Goal: Transaction & Acquisition: Book appointment/travel/reservation

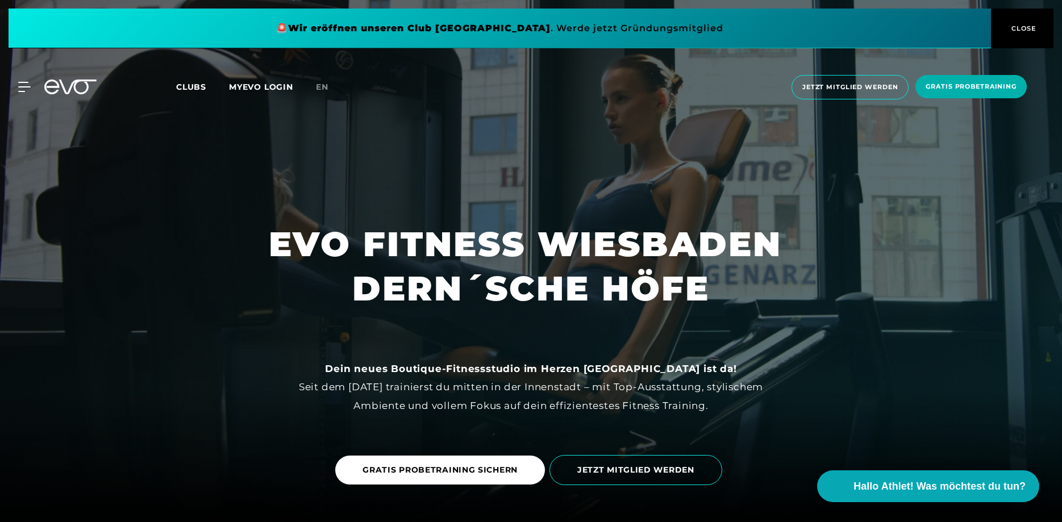
click at [272, 90] on link "MYEVO LOGIN" at bounding box center [261, 87] width 64 height 10
click at [331, 84] on link "en" at bounding box center [329, 87] width 26 height 13
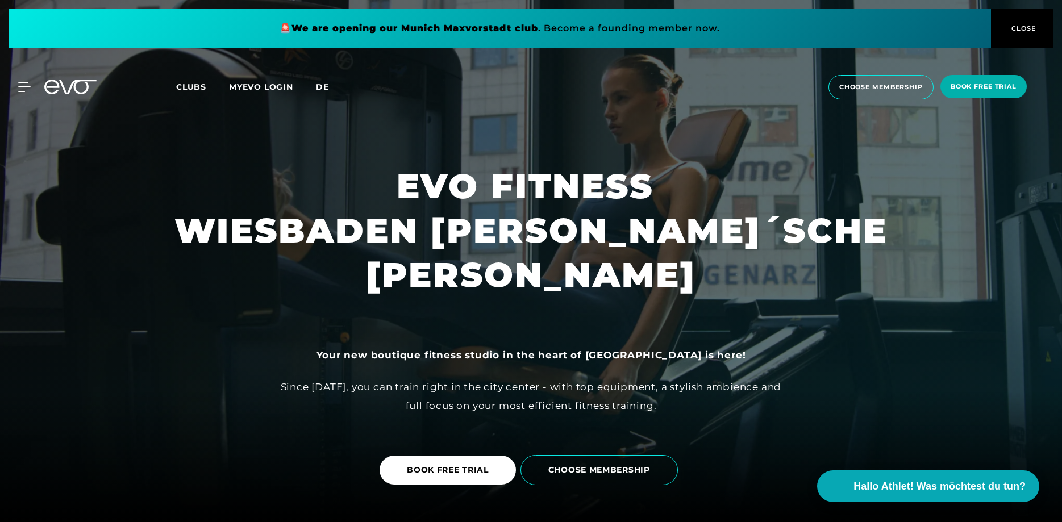
click at [323, 90] on span "de" at bounding box center [322, 87] width 13 height 10
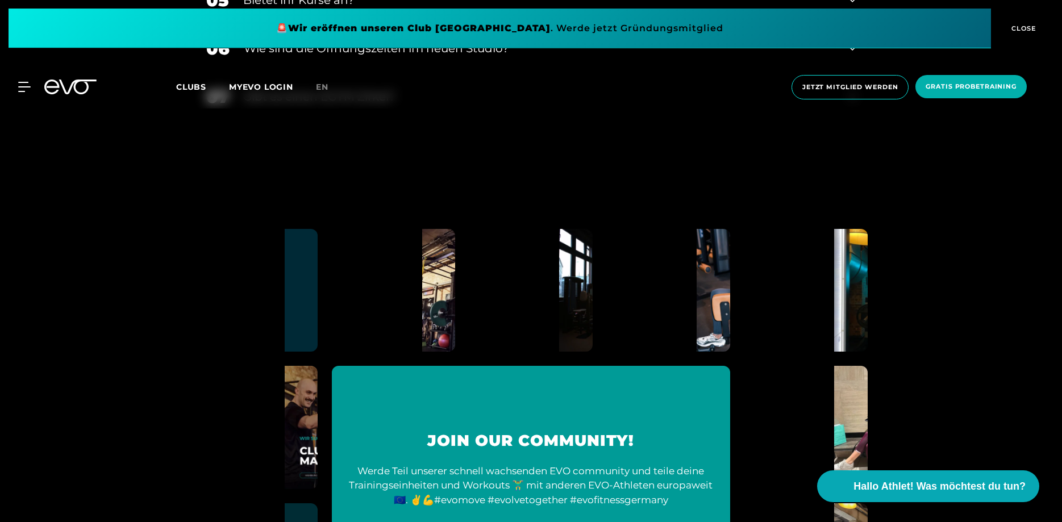
scroll to position [5081, 0]
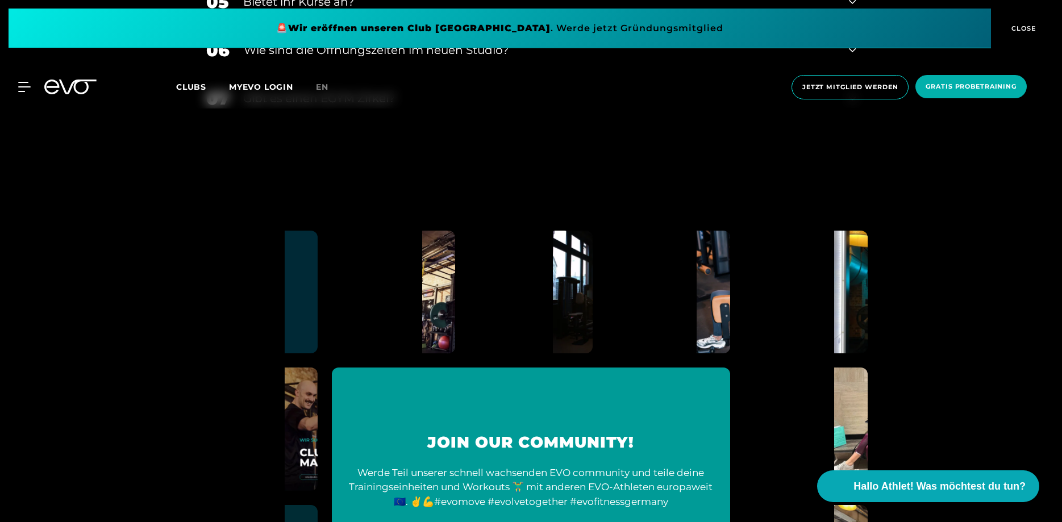
click at [553, 330] on img at bounding box center [620, 291] width 135 height 135
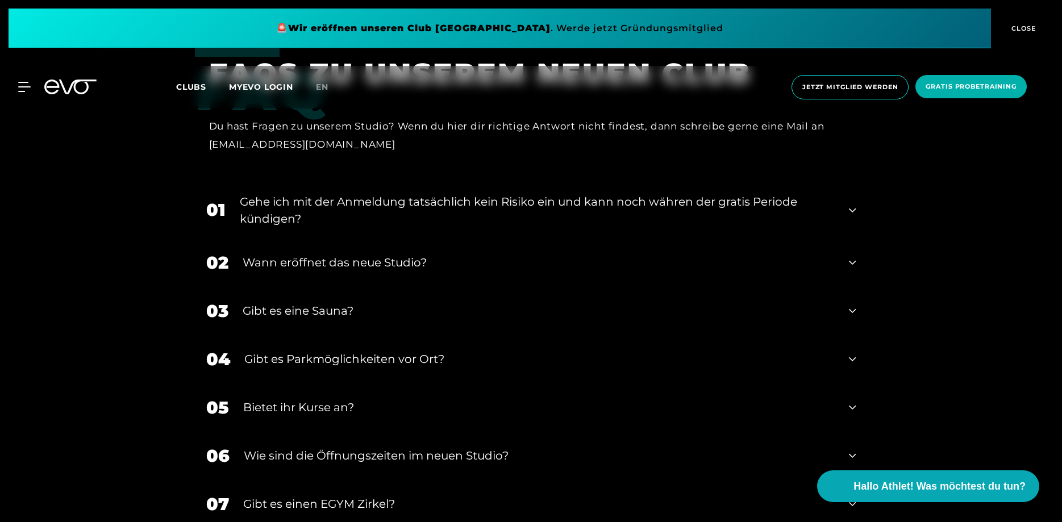
click at [553, 205] on div "Gehe ich mit der Anmeldung tatsächlich kein Risiko ein und kann noch währen der…" at bounding box center [538, 210] width 596 height 34
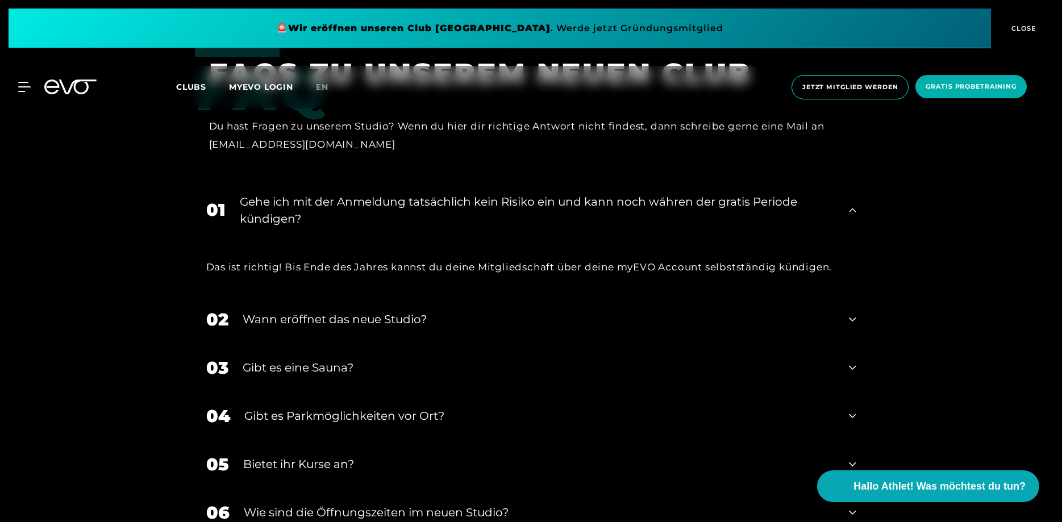
click at [553, 205] on div "Gehe ich mit der Anmeldung tatsächlich kein Risiko ein und kann noch währen der…" at bounding box center [538, 210] width 596 height 34
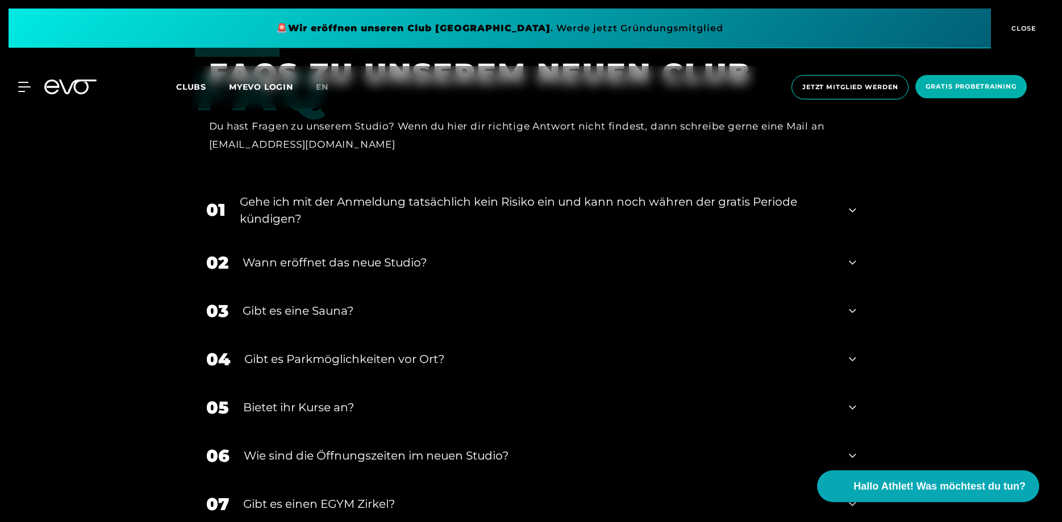
click at [484, 263] on div "Wann eröffnet das neue Studio?" at bounding box center [539, 262] width 593 height 17
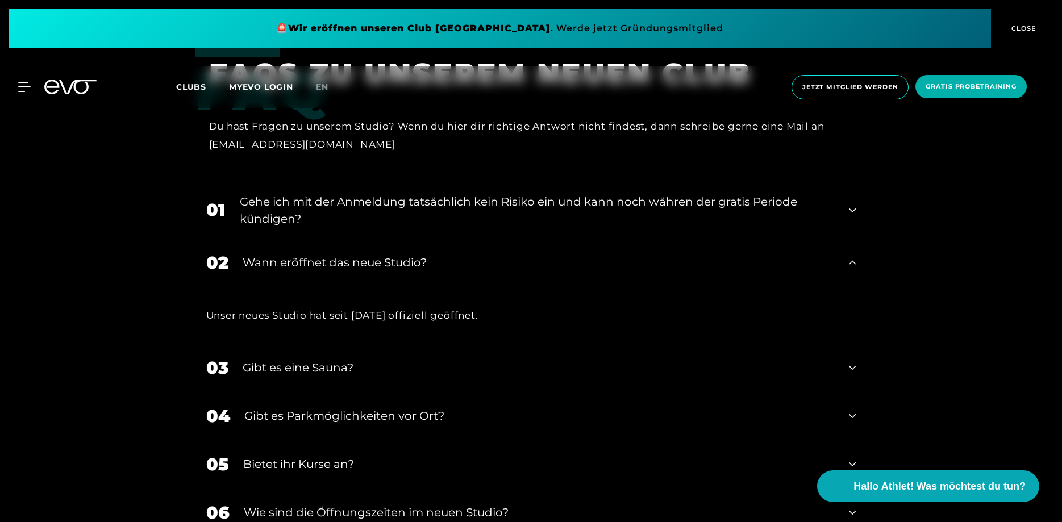
click at [484, 263] on div "Wann eröffnet das neue Studio?" at bounding box center [539, 262] width 593 height 17
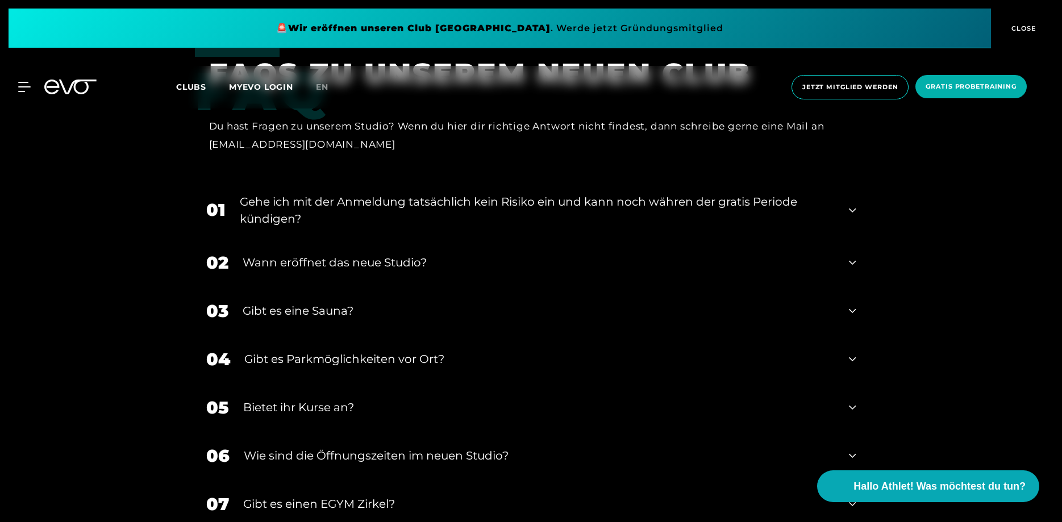
click at [434, 313] on div "Gibt es eine Sauna?" at bounding box center [539, 310] width 593 height 17
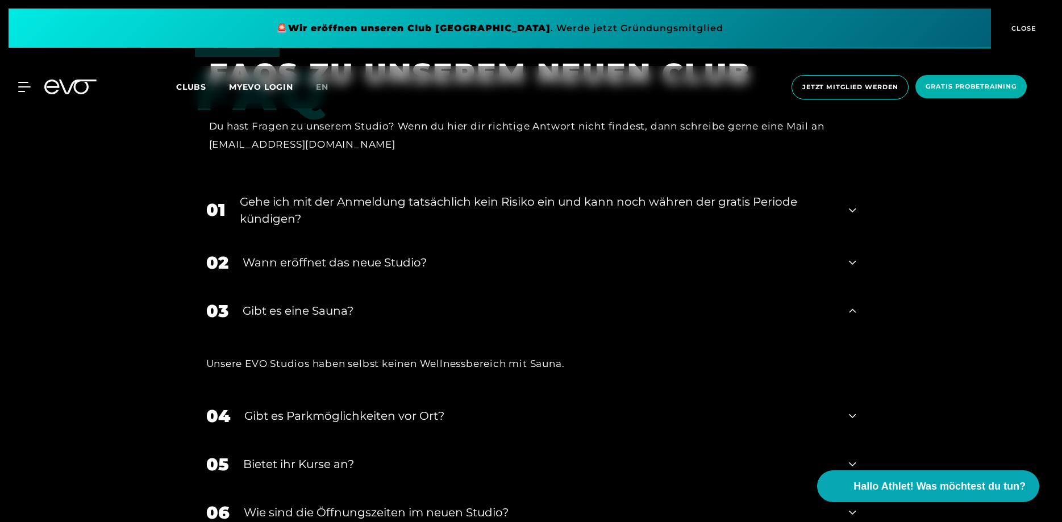
click at [435, 311] on div "Gibt es eine Sauna?" at bounding box center [539, 310] width 593 height 17
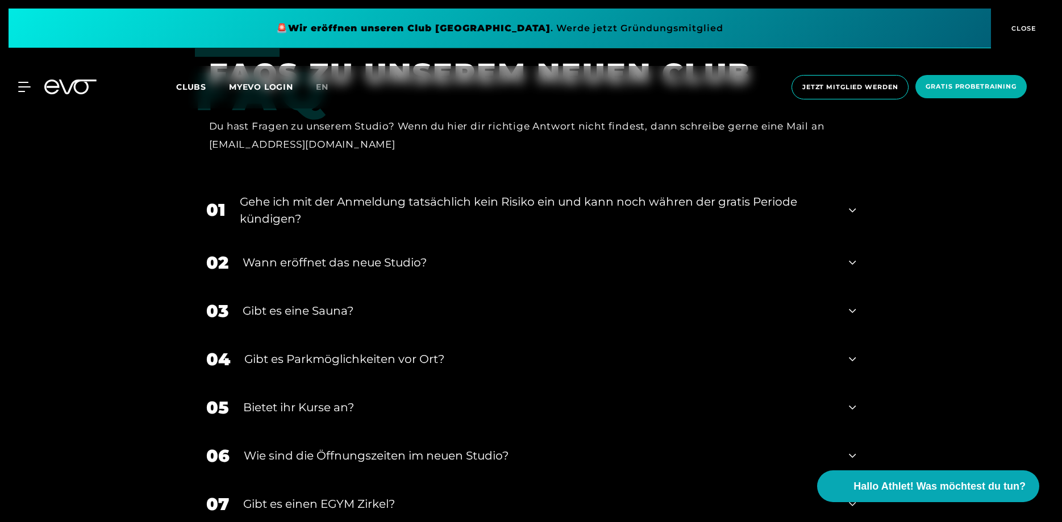
scroll to position [4791, 0]
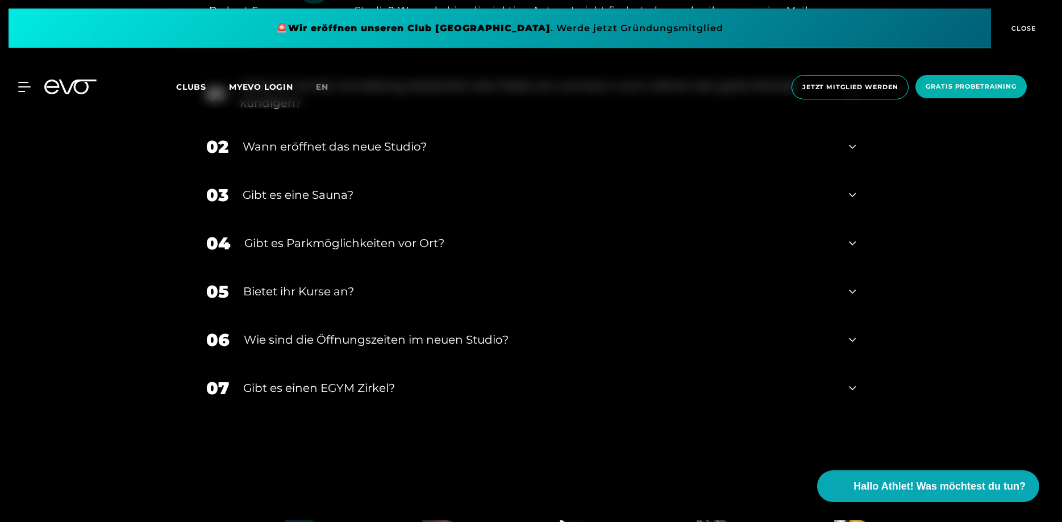
click at [361, 295] on div "Bietet ihr Kurse an?" at bounding box center [539, 291] width 592 height 17
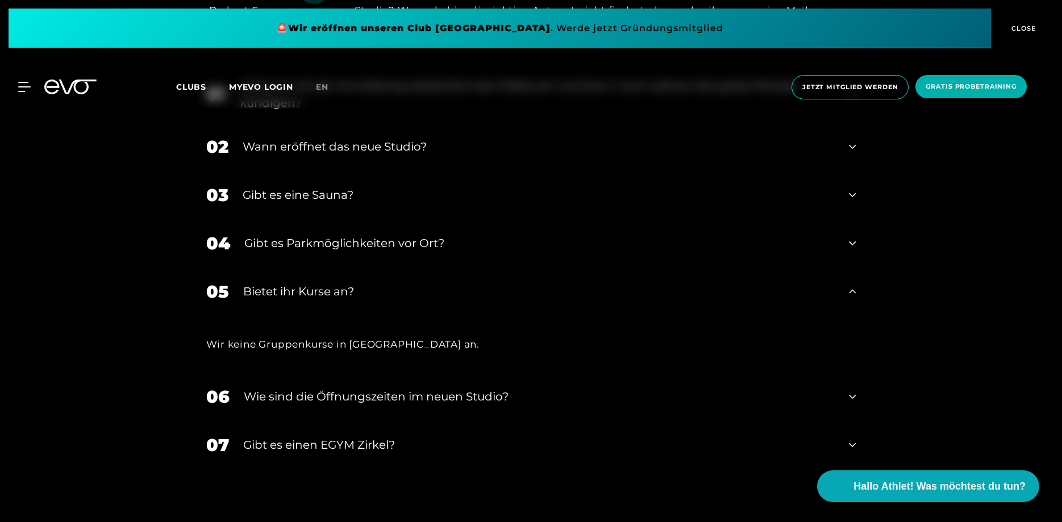
click at [361, 288] on div "Bietet ihr Kurse an?" at bounding box center [539, 291] width 592 height 17
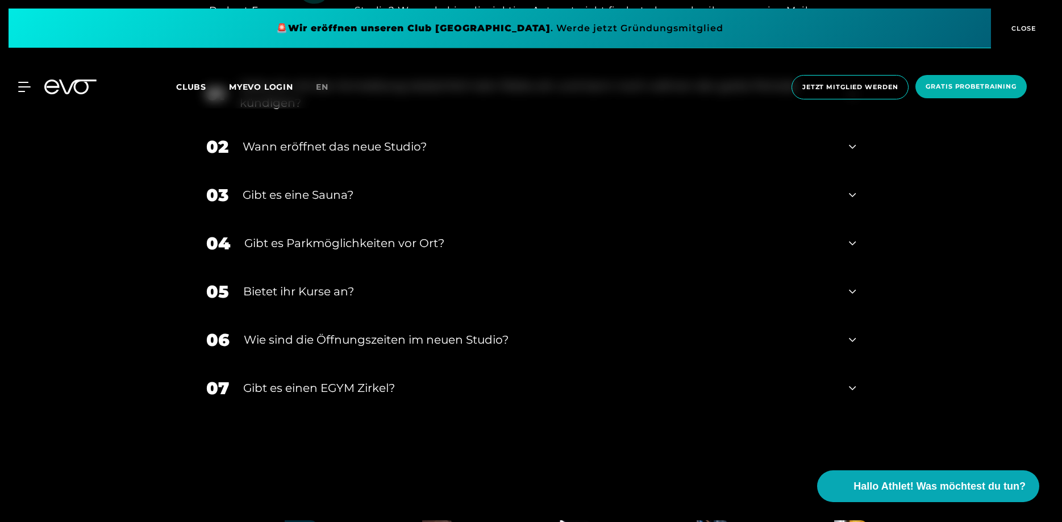
click at [395, 341] on div "​Wie sind die Öffnungszeiten im neuen Studio?" at bounding box center [540, 339] width 592 height 17
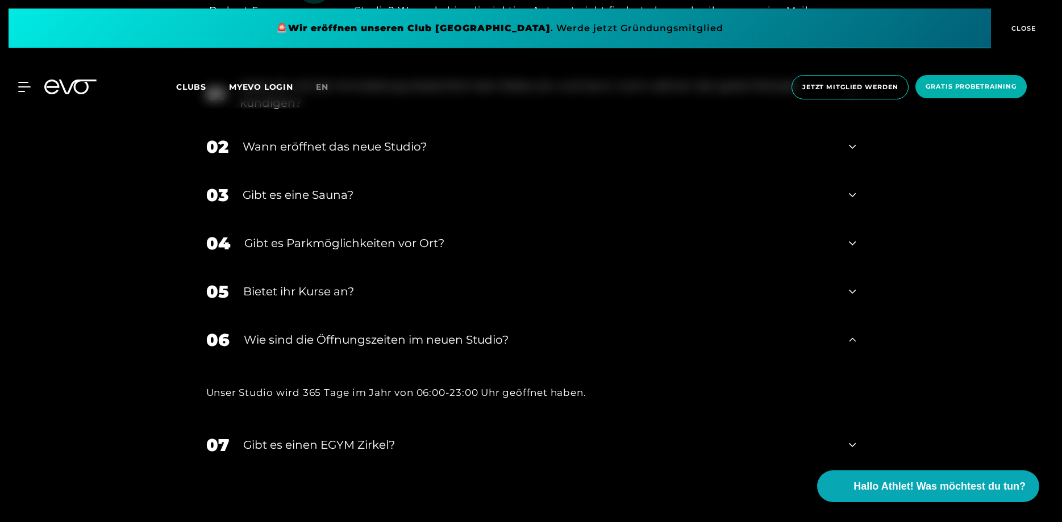
click at [395, 341] on div "​Wie sind die Öffnungszeiten im neuen Studio?" at bounding box center [540, 339] width 592 height 17
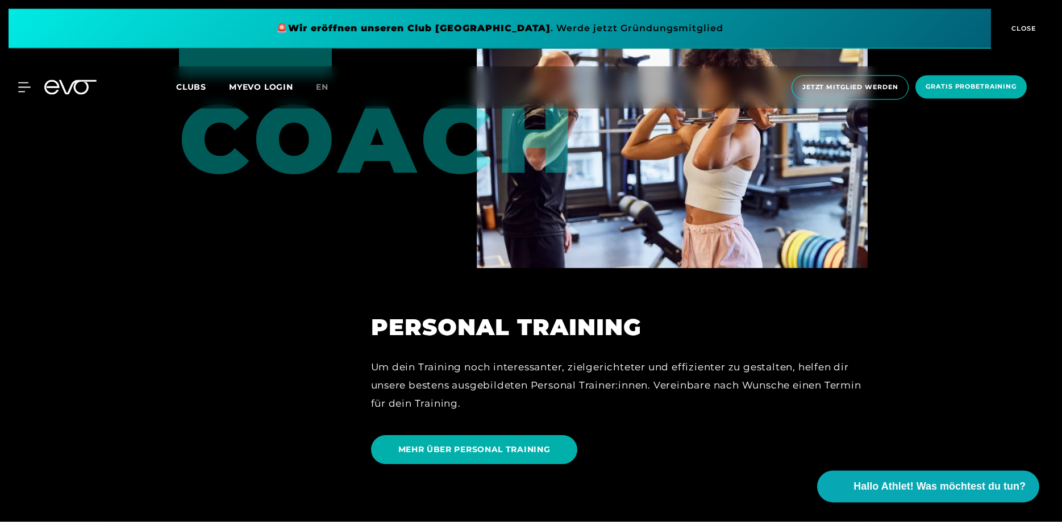
scroll to position [3052, 0]
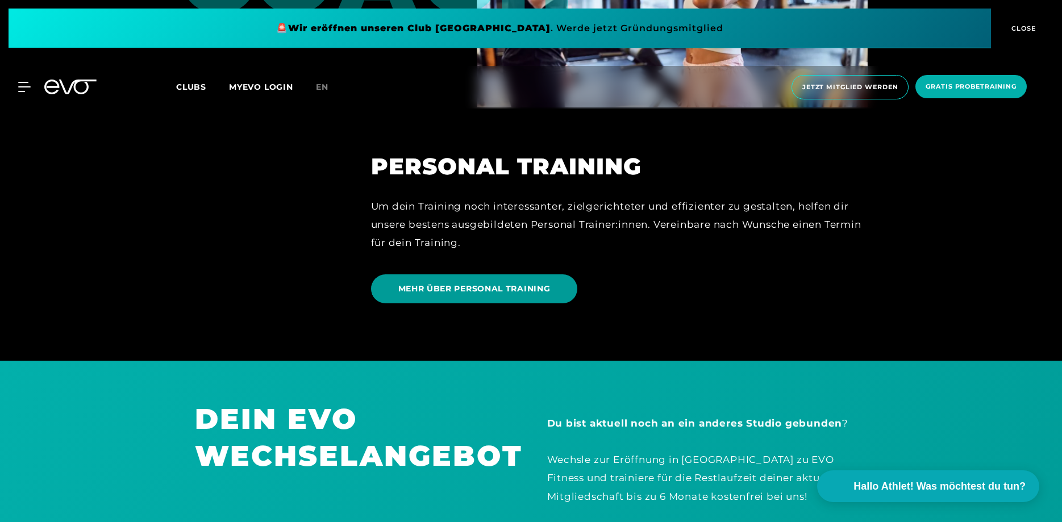
click at [498, 284] on span "MEHR ÜBER PERSONAL TRAINING" at bounding box center [474, 288] width 207 height 29
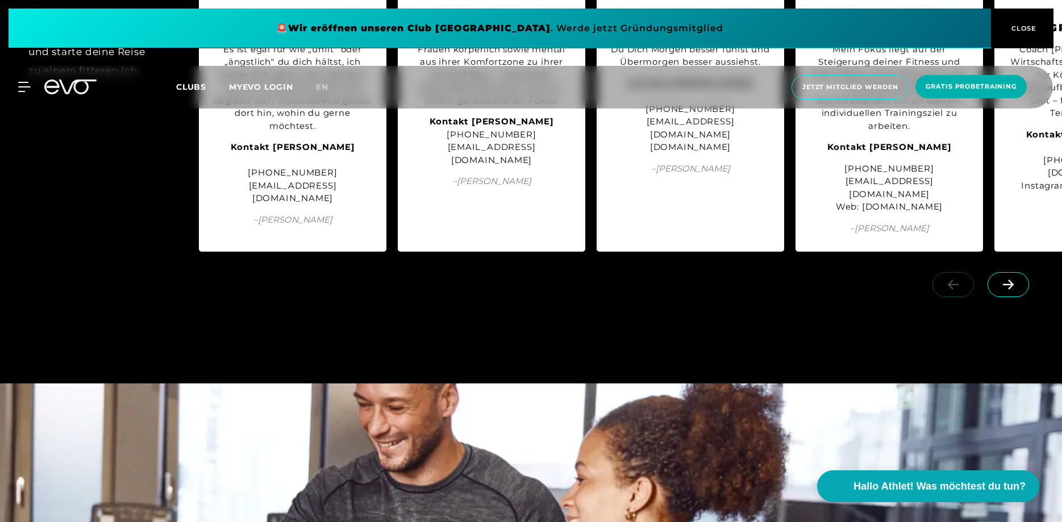
scroll to position [3014, 0]
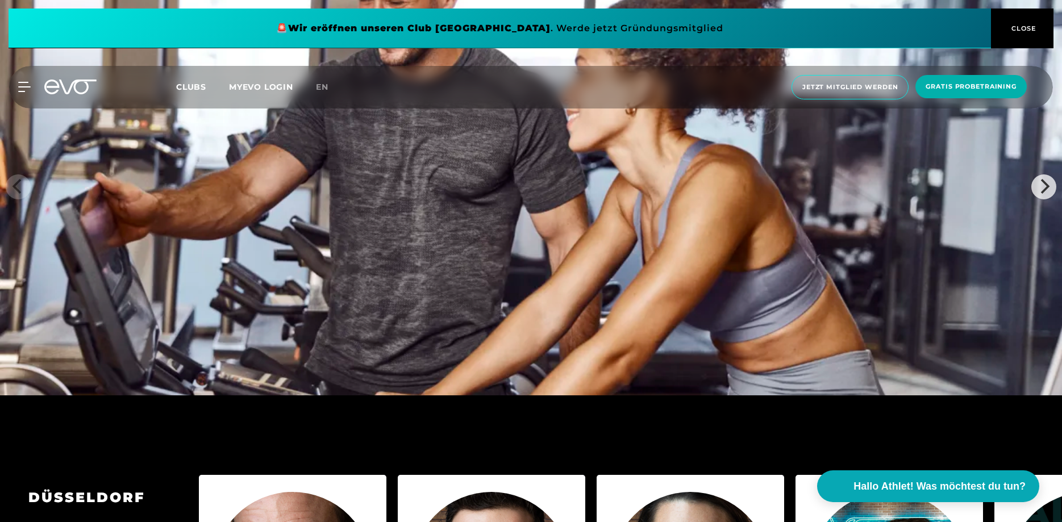
click at [189, 86] on span "Clubs" at bounding box center [191, 87] width 30 height 10
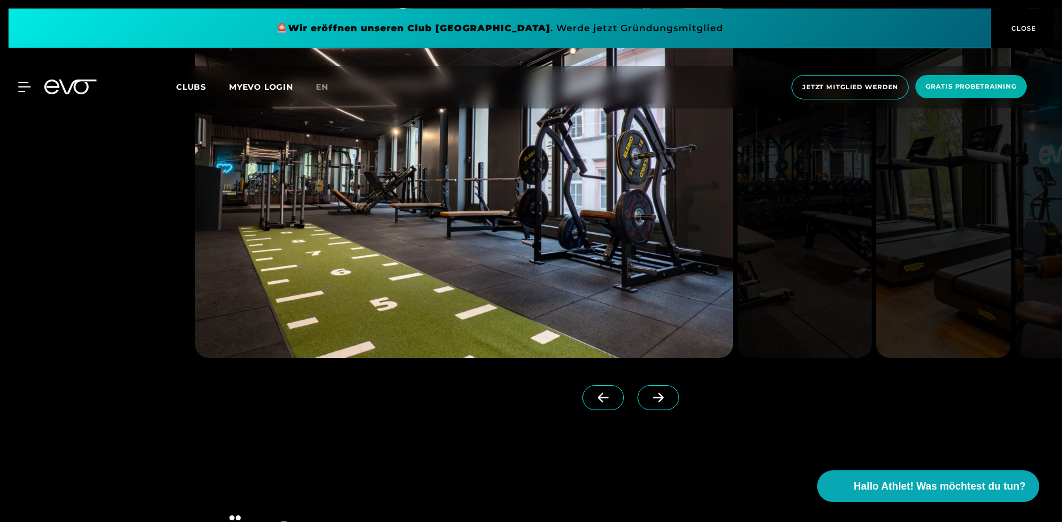
scroll to position [2782, 0]
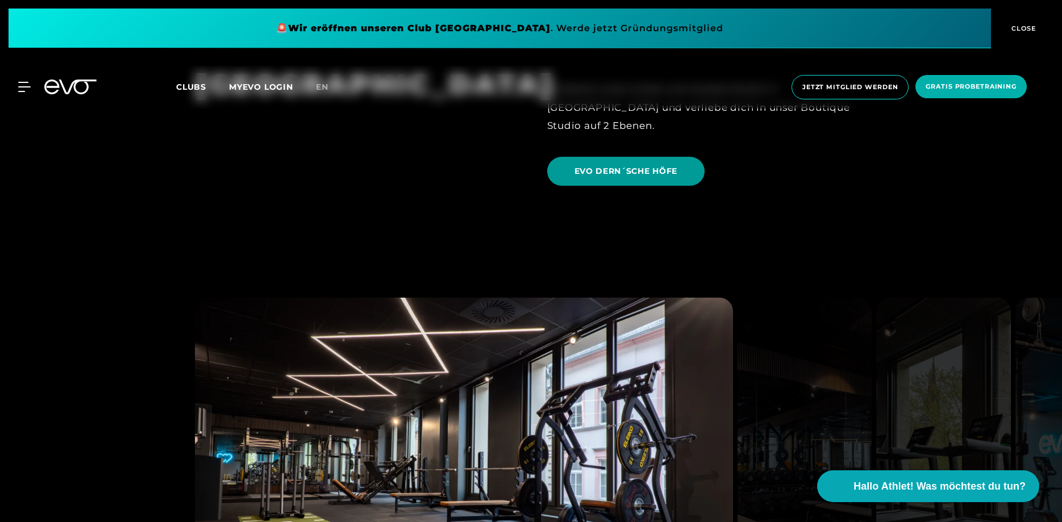
click at [628, 157] on span "EVO DERN´SCHE HÖFE" at bounding box center [626, 171] width 158 height 29
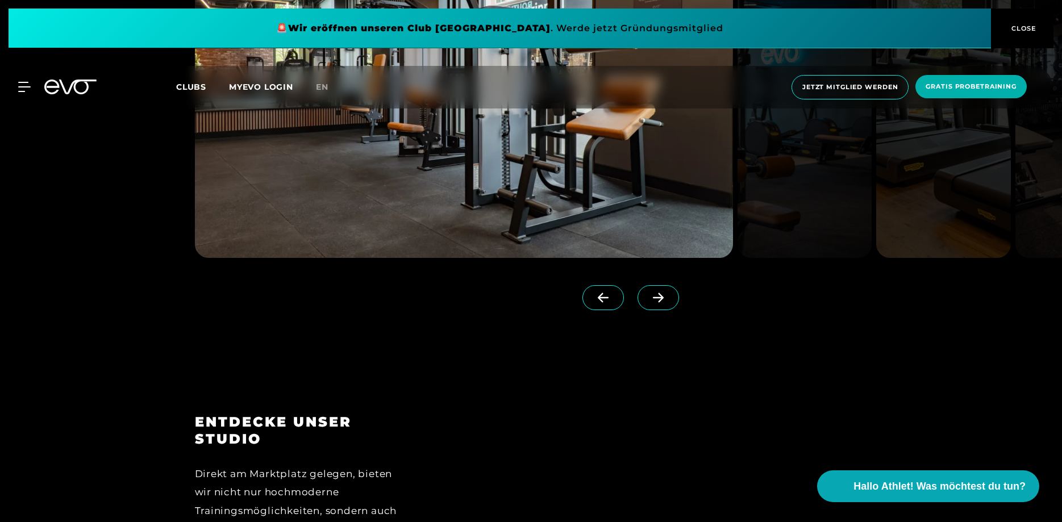
scroll to position [1391, 0]
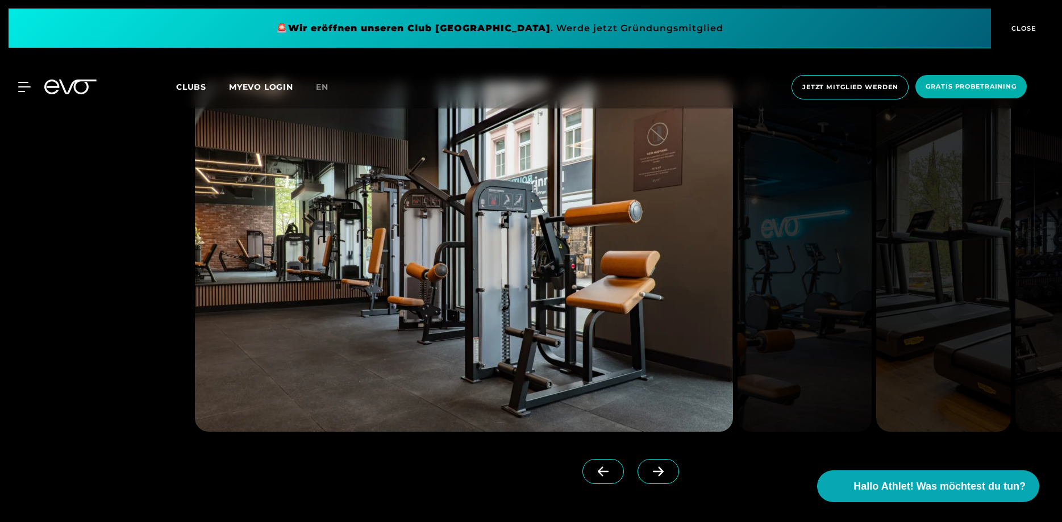
click at [656, 471] on icon at bounding box center [658, 472] width 11 height 10
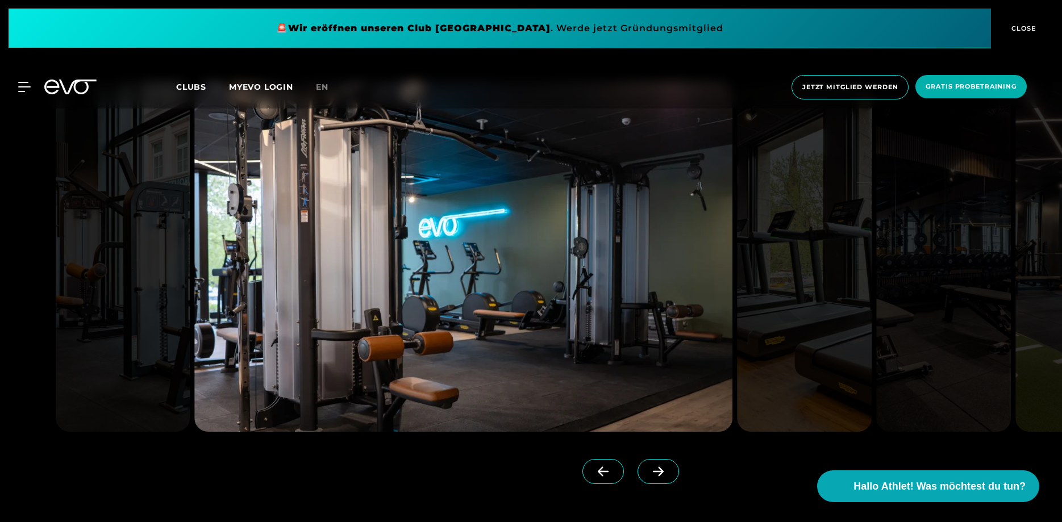
click at [656, 471] on icon at bounding box center [658, 472] width 11 height 10
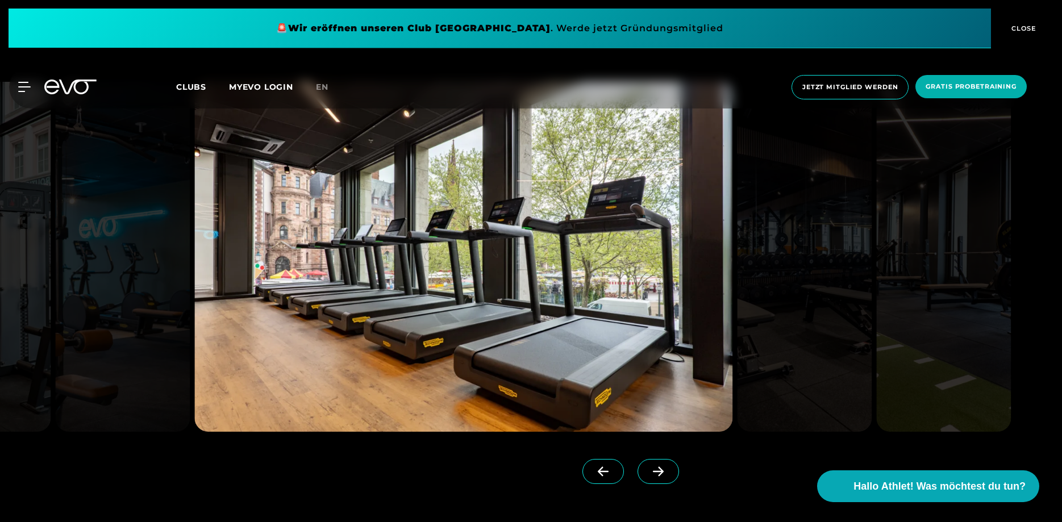
click at [660, 470] on icon at bounding box center [658, 472] width 20 height 10
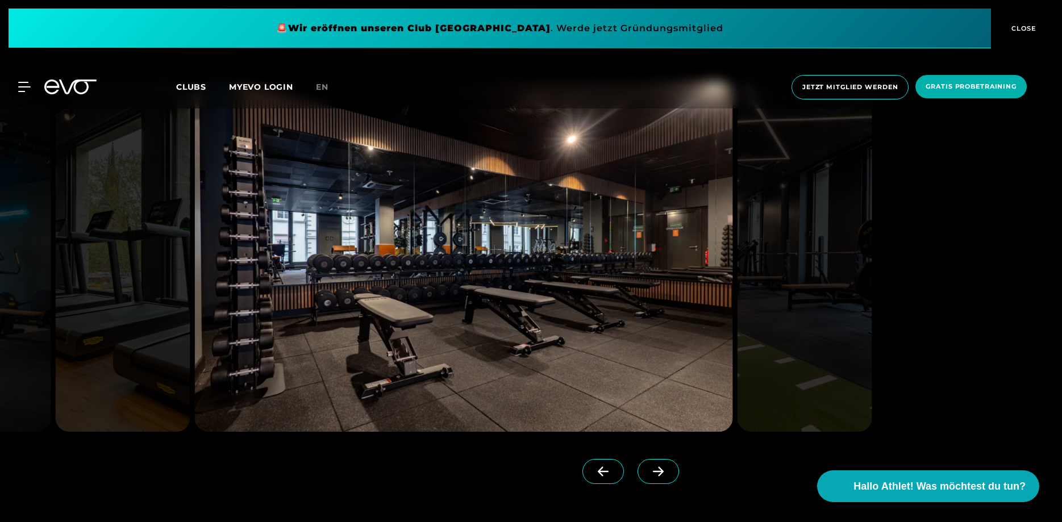
click at [660, 470] on icon at bounding box center [658, 472] width 20 height 10
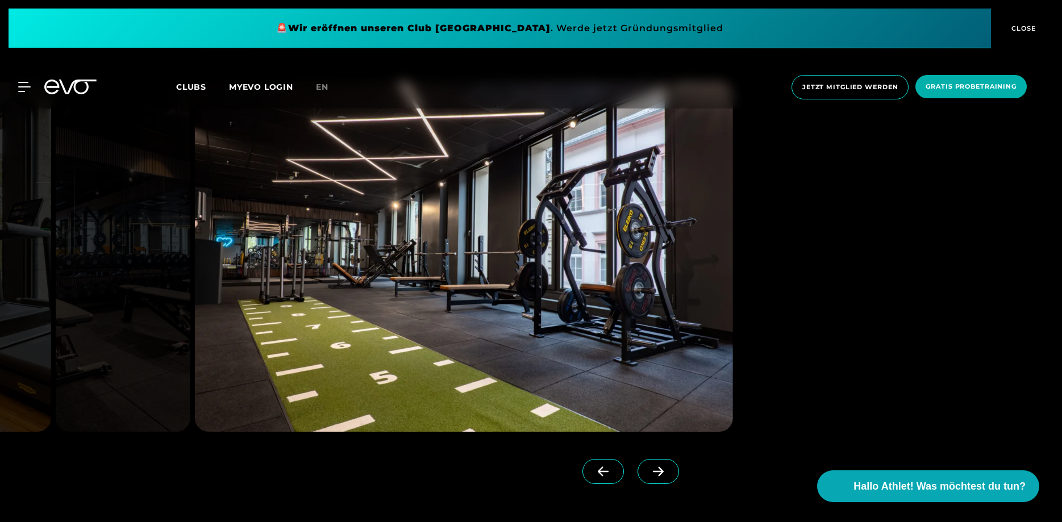
click at [660, 470] on icon at bounding box center [658, 472] width 20 height 10
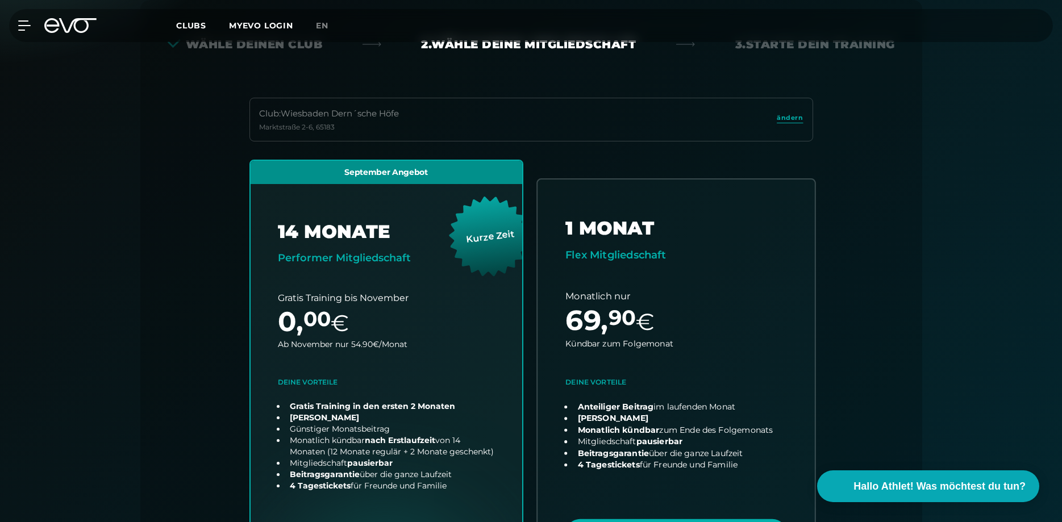
scroll to position [251, 0]
click at [649, 243] on link "choose plan" at bounding box center [676, 380] width 277 height 400
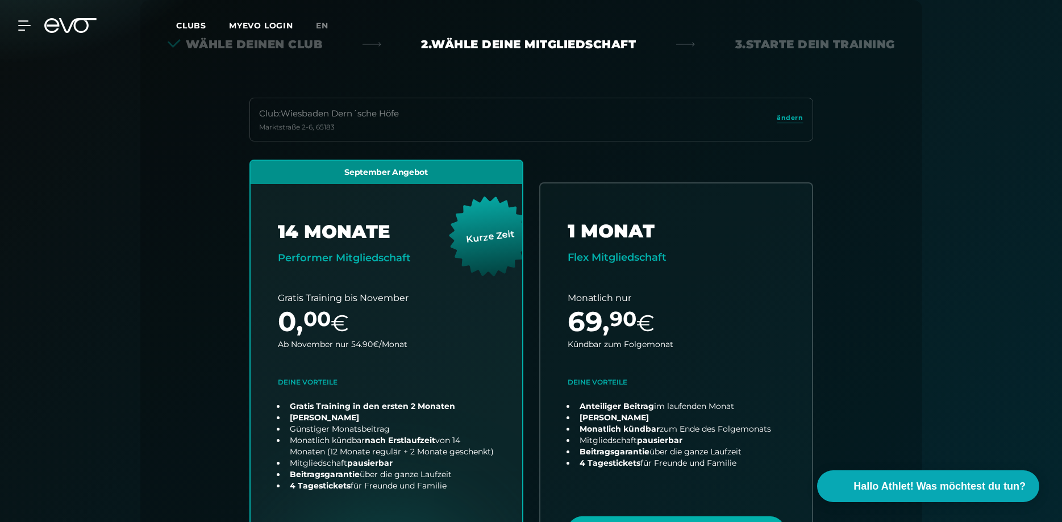
scroll to position [0, 0]
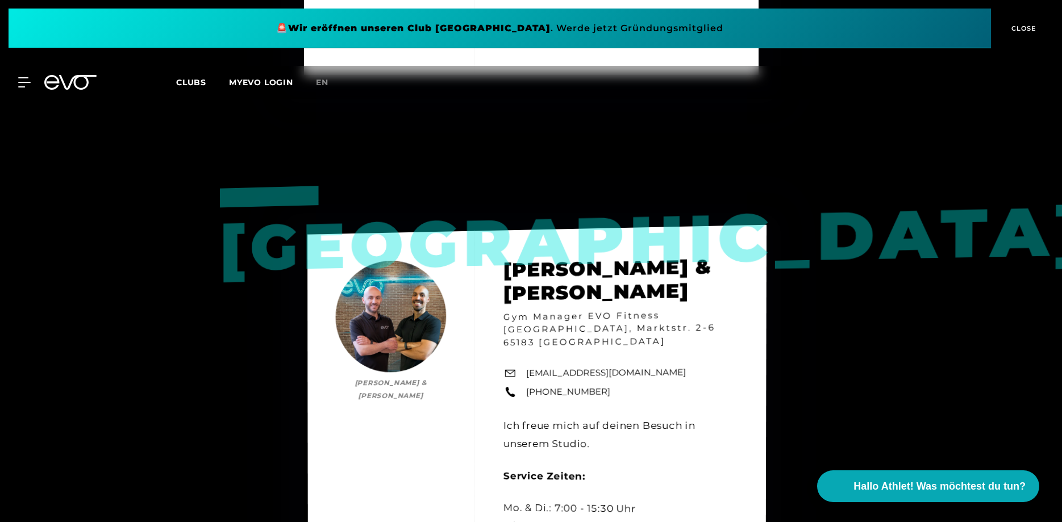
scroll to position [1043, 0]
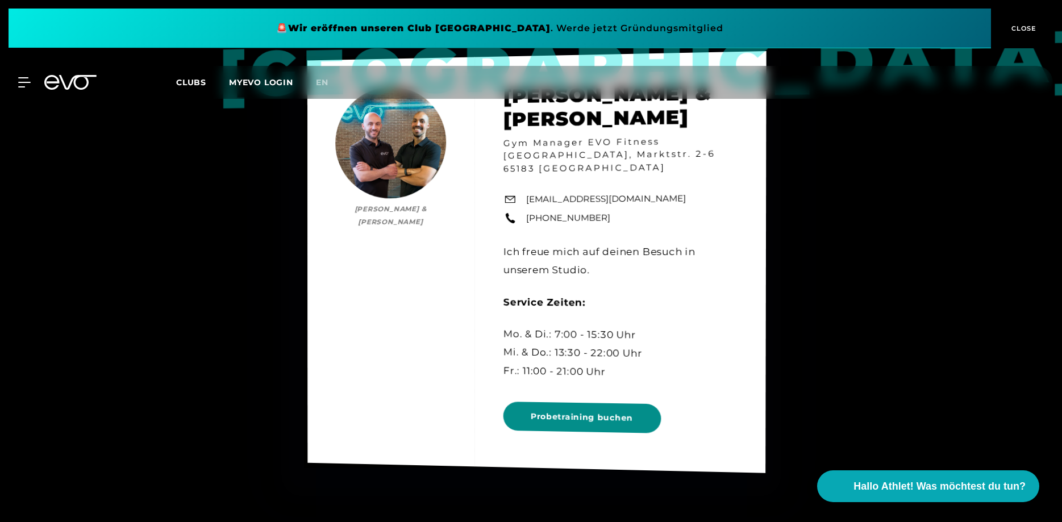
click at [622, 430] on span "Probetraining buchen" at bounding box center [582, 418] width 158 height 32
click at [642, 425] on span "Probetraining buchen" at bounding box center [582, 418] width 158 height 32
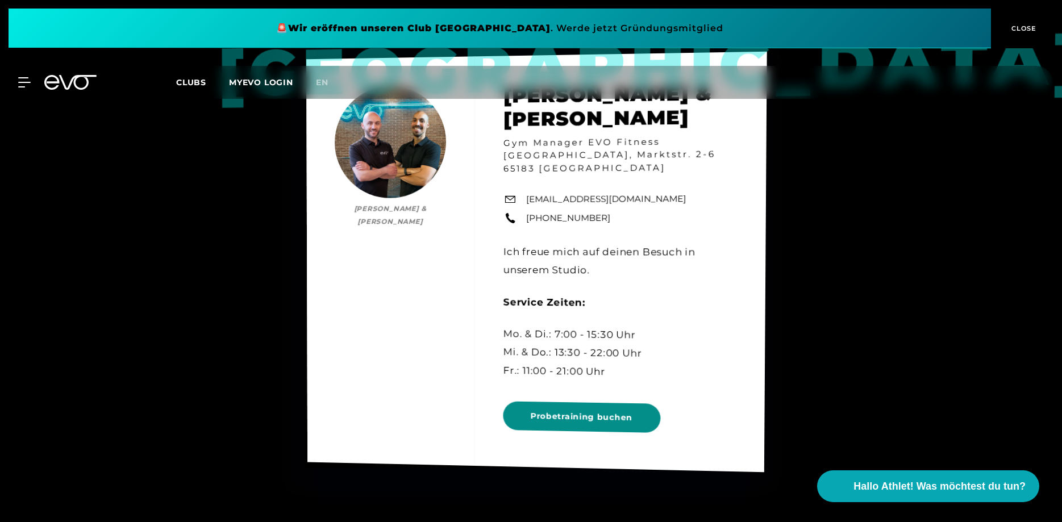
click at [596, 420] on span "Probetraining buchen" at bounding box center [581, 417] width 102 height 14
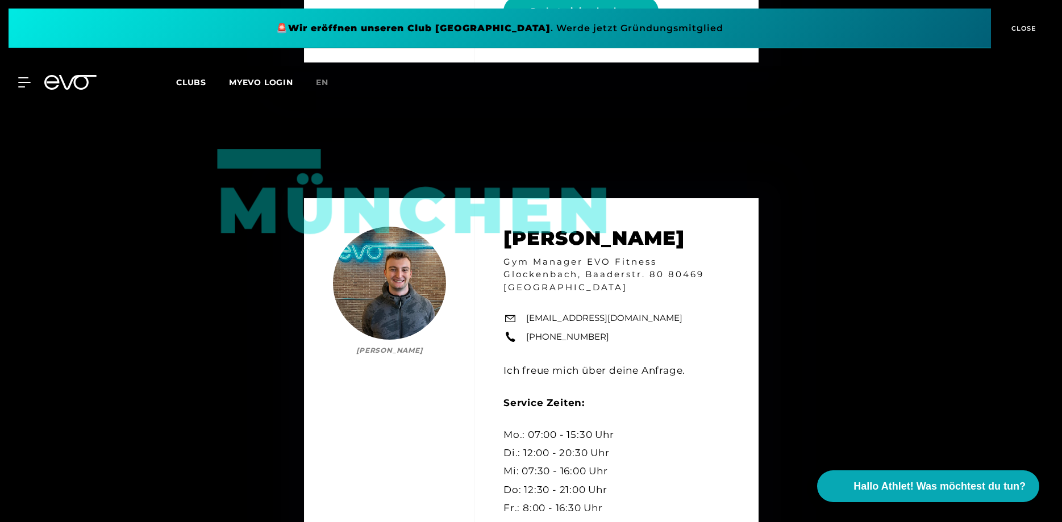
scroll to position [1101, 0]
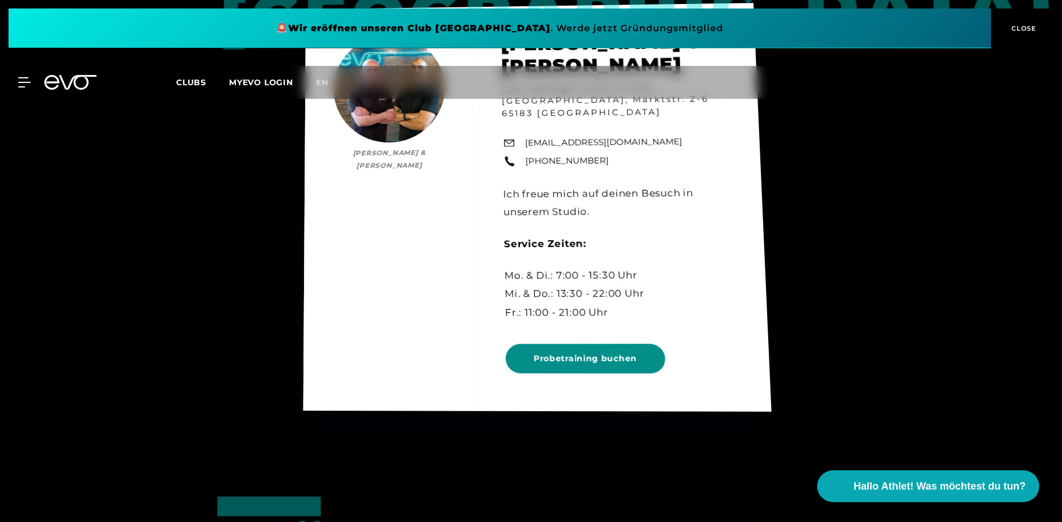
click at [589, 361] on span "Probetraining buchen" at bounding box center [585, 359] width 104 height 12
click at [575, 370] on span "Probetraining buchen" at bounding box center [586, 359] width 160 height 30
click at [578, 364] on span "Probetraining buchen" at bounding box center [585, 358] width 103 height 12
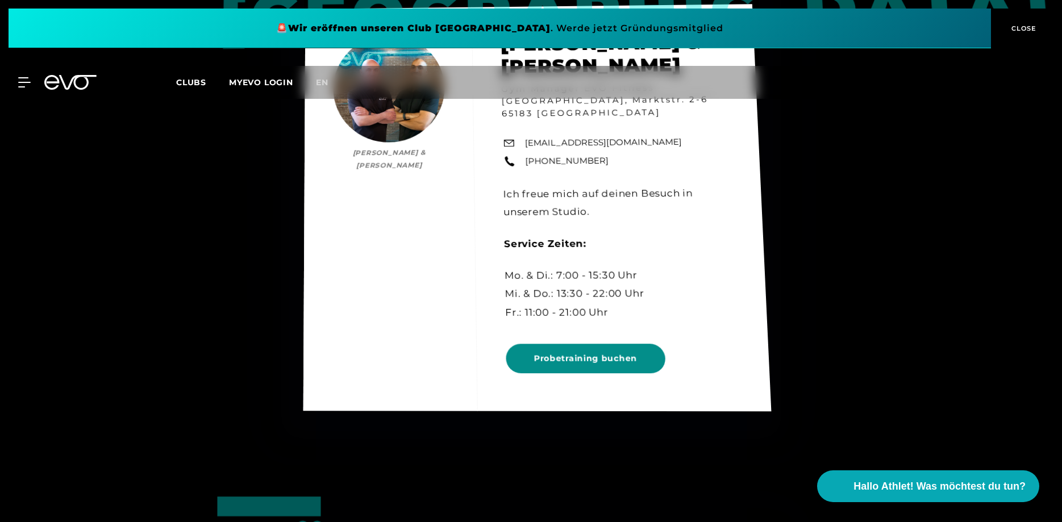
click at [578, 364] on span "Probetraining buchen" at bounding box center [585, 358] width 103 height 12
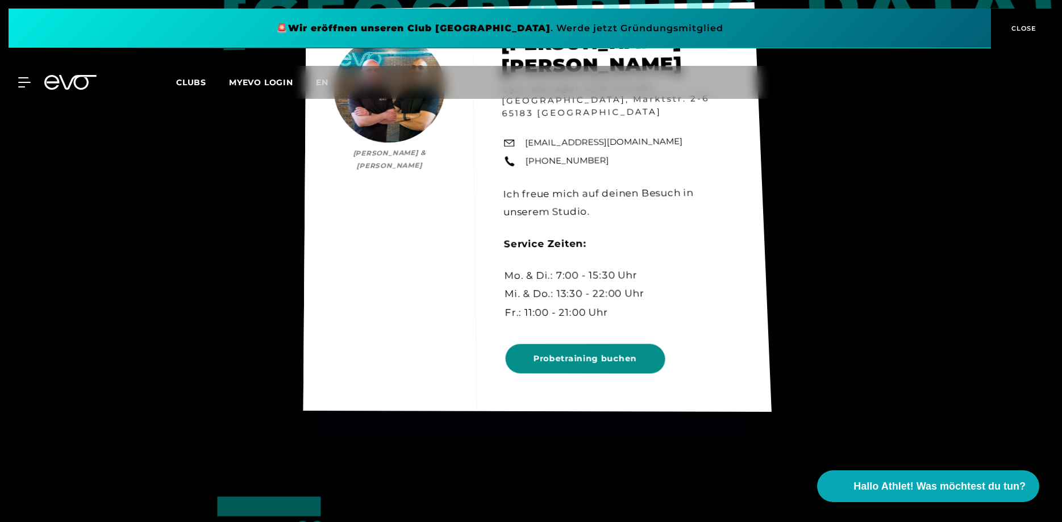
click at [601, 362] on span "Probetraining buchen" at bounding box center [585, 359] width 104 height 12
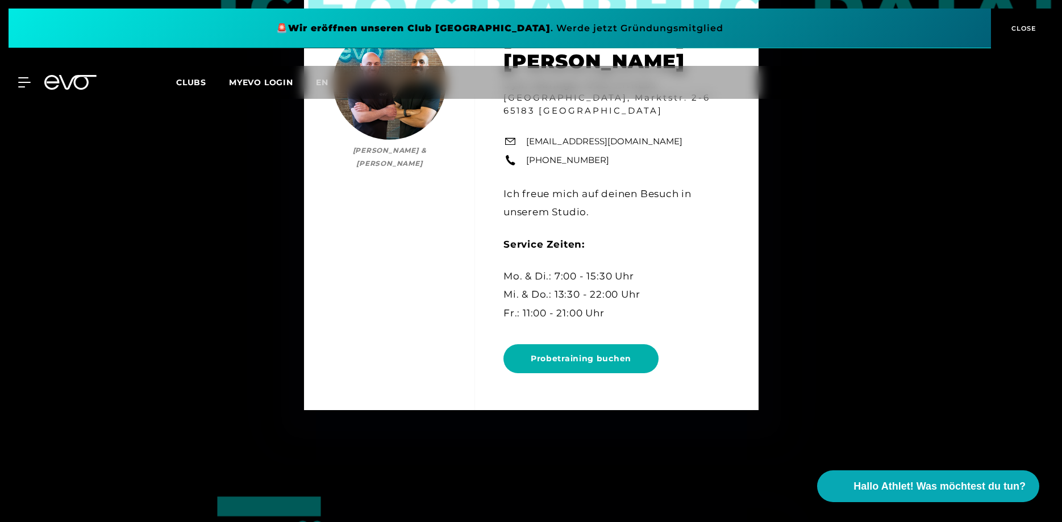
click at [1022, 32] on span "CLOSE" at bounding box center [1023, 28] width 28 height 10
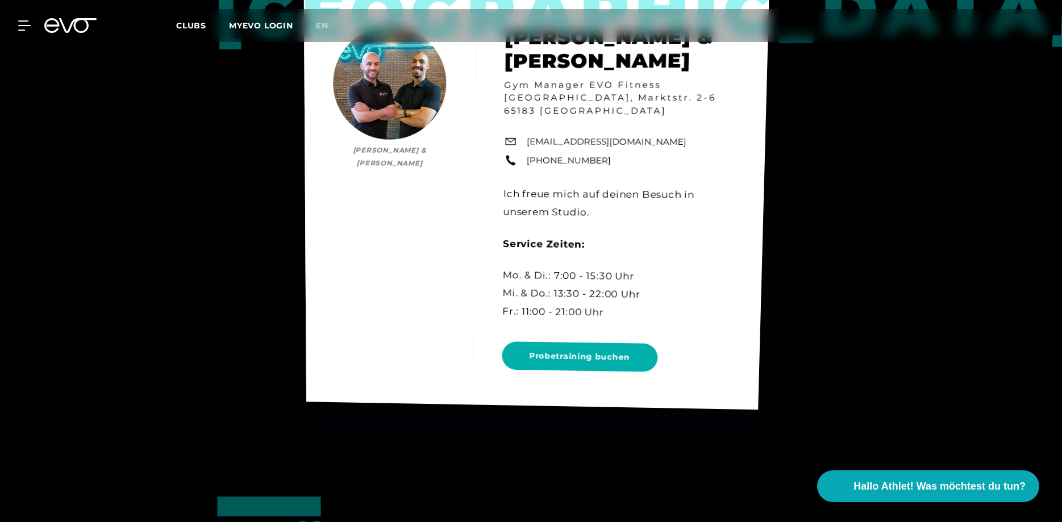
click at [563, 165] on link "+49 172 7754850" at bounding box center [568, 160] width 85 height 13
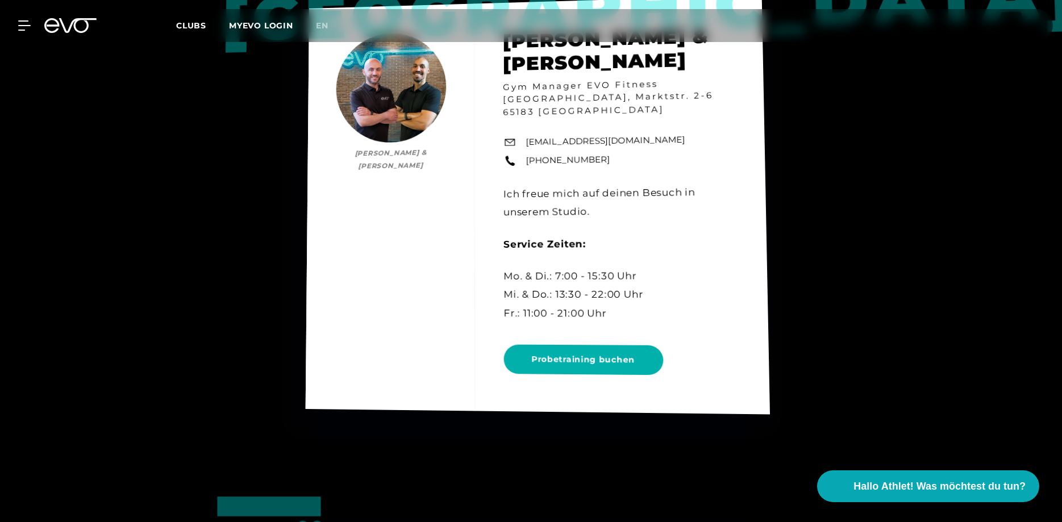
click at [701, 307] on div "Wiesbaden Ersan Rastgeldi & Marlon Heckmann Ersan Rastgeldi & Marlon Heckmann G…" at bounding box center [537, 204] width 464 height 419
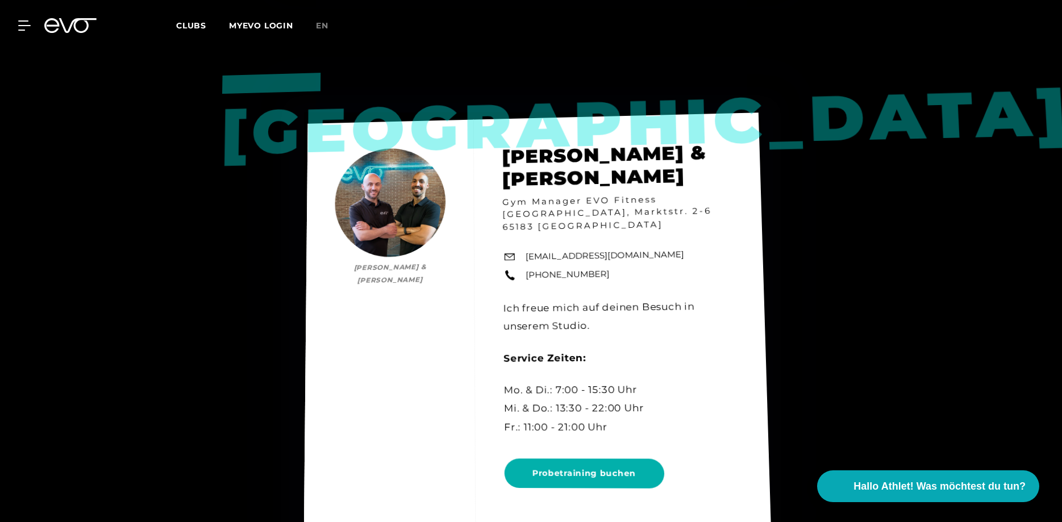
click at [636, 322] on div "Wiesbaden Ersan Rastgeldi & Marlon Heckmann Ersan Rastgeldi & Marlon Heckmann G…" at bounding box center [536, 320] width 467 height 415
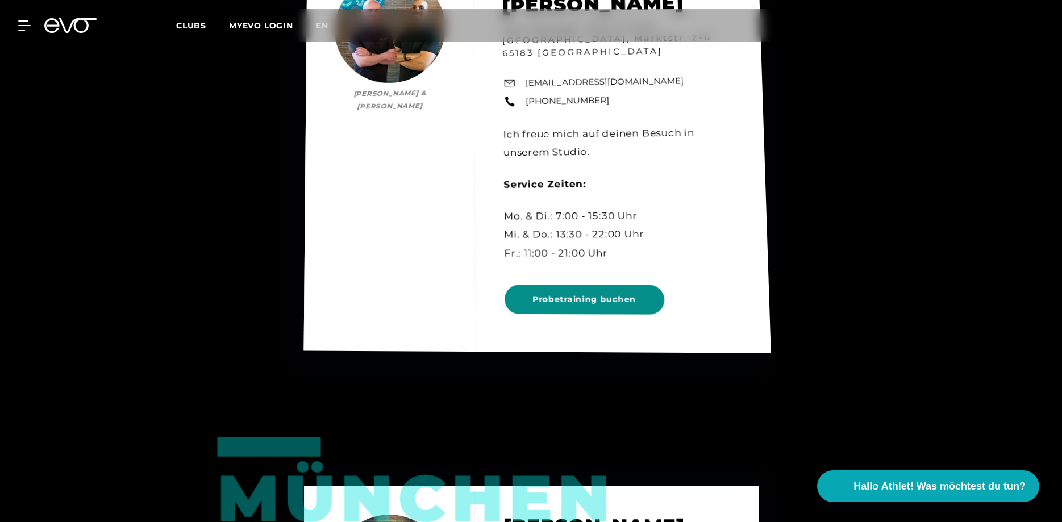
click at [614, 313] on span "Probetraining buchen" at bounding box center [584, 300] width 160 height 30
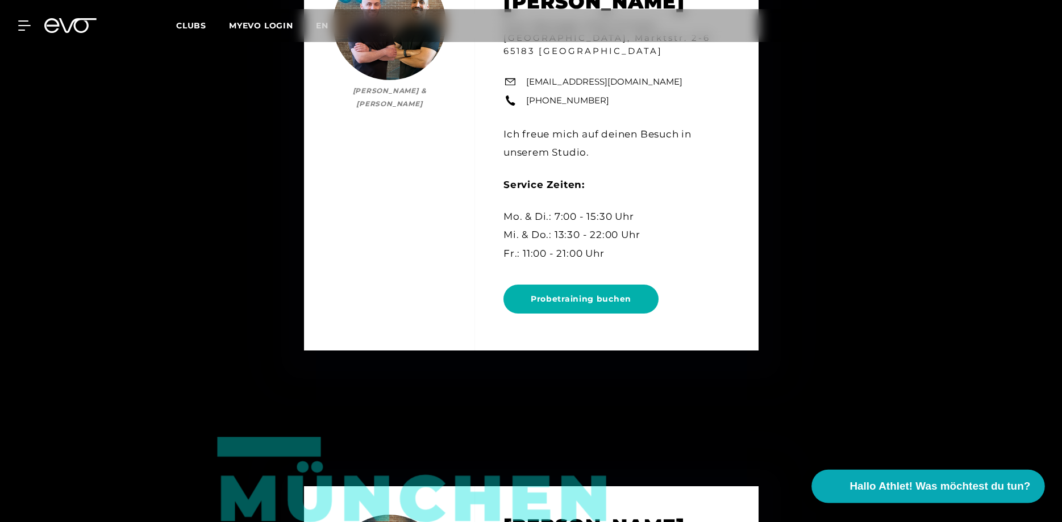
click at [901, 493] on span "Hallo Athlet! Was möchtest du tun?" at bounding box center [940, 486] width 181 height 16
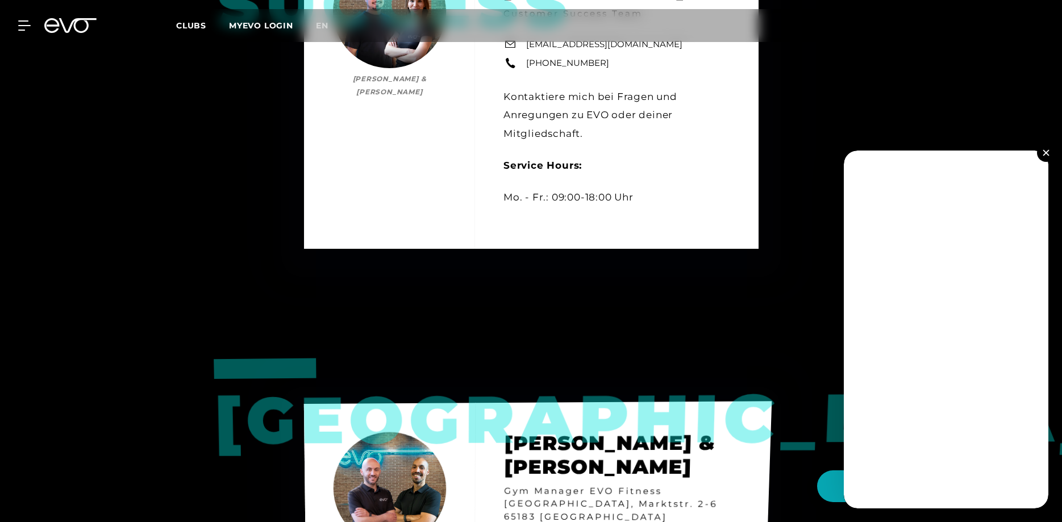
scroll to position [1043, 0]
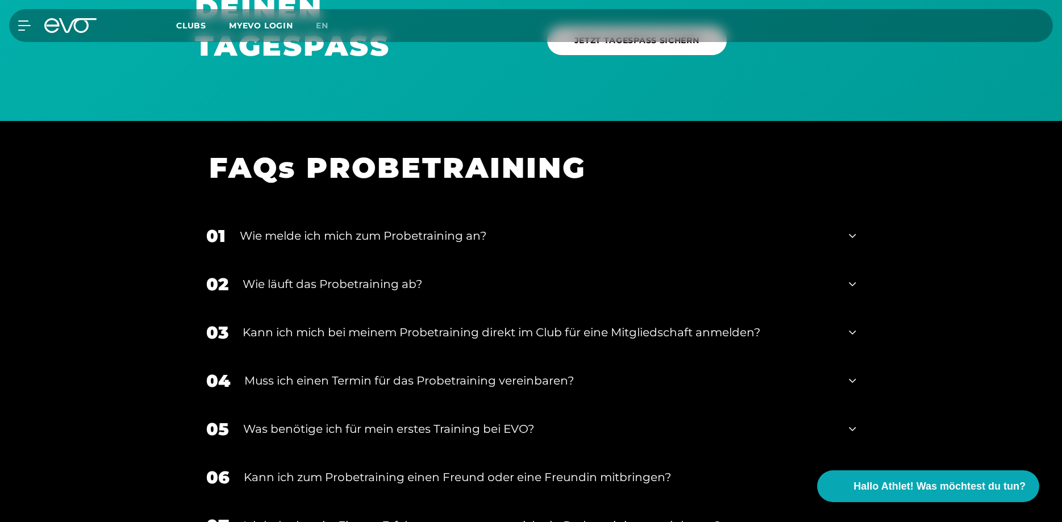
scroll to position [1507, 0]
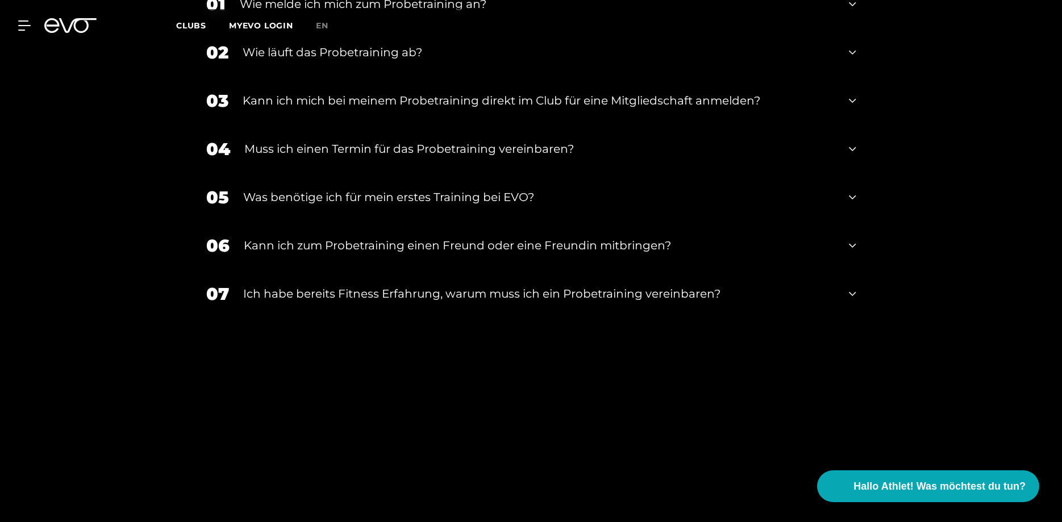
click at [818, 199] on div "Was benötige ich für mein erstes Training bei EVO?" at bounding box center [539, 197] width 592 height 17
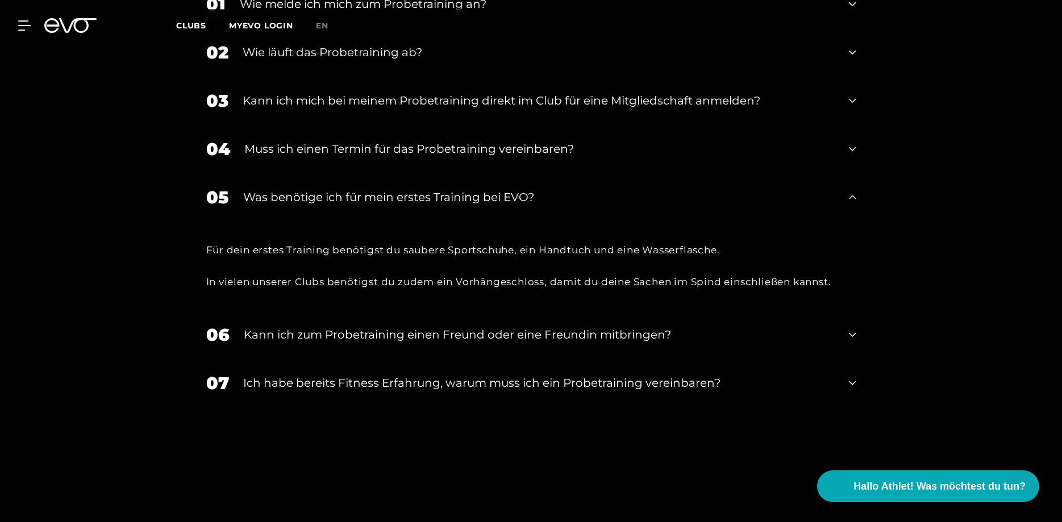
click at [818, 199] on div "Was benötige ich für mein erstes Training bei EVO?" at bounding box center [539, 197] width 592 height 17
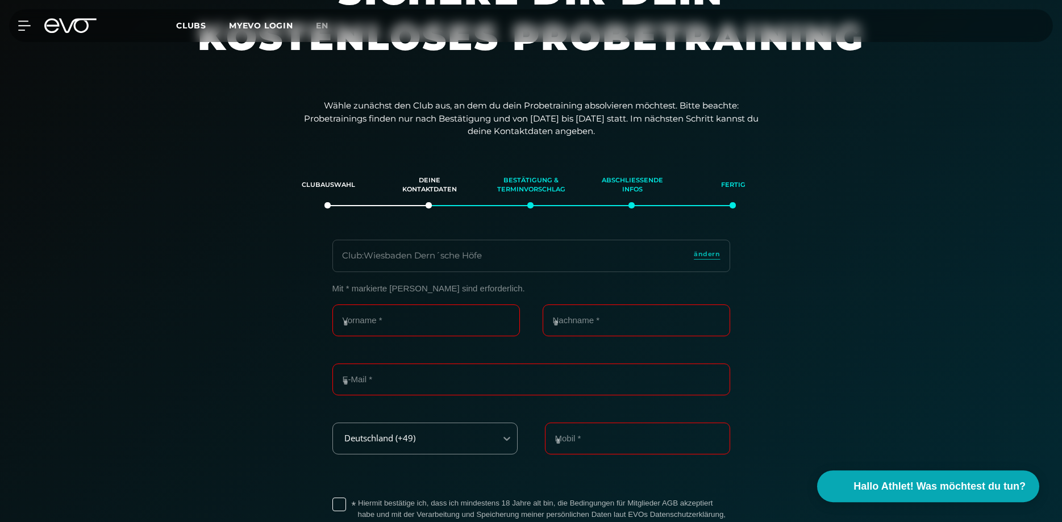
scroll to position [174, 0]
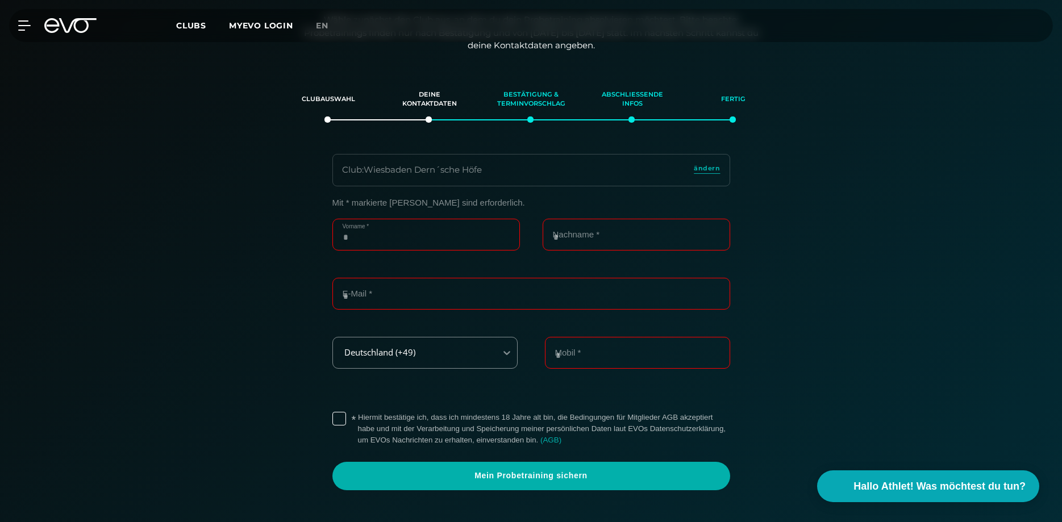
click at [455, 234] on input "Vorname *" at bounding box center [426, 235] width 188 height 32
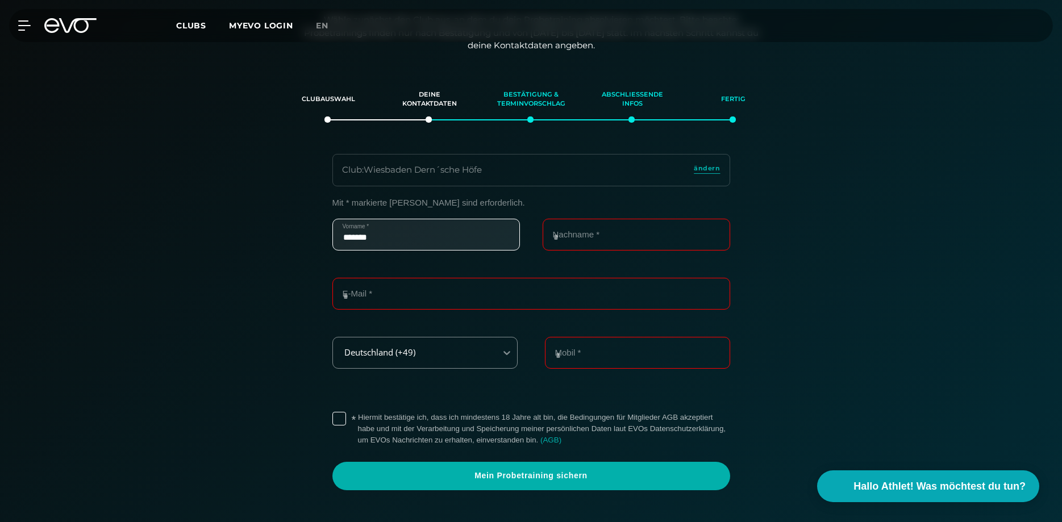
type input "*******"
type input "*****"
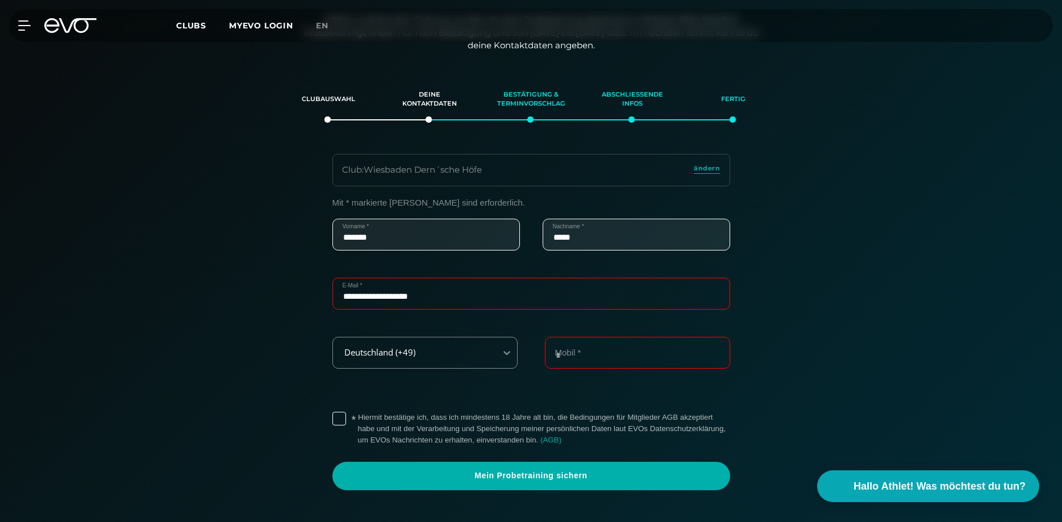
type input "**********"
click at [231, 383] on div "**********" at bounding box center [531, 344] width 784 height 293
click at [580, 361] on input "Mobil *" at bounding box center [637, 353] width 185 height 32
type input "**********"
drag, startPoint x: 753, startPoint y: 330, endPoint x: 742, endPoint y: 328, distance: 11.4
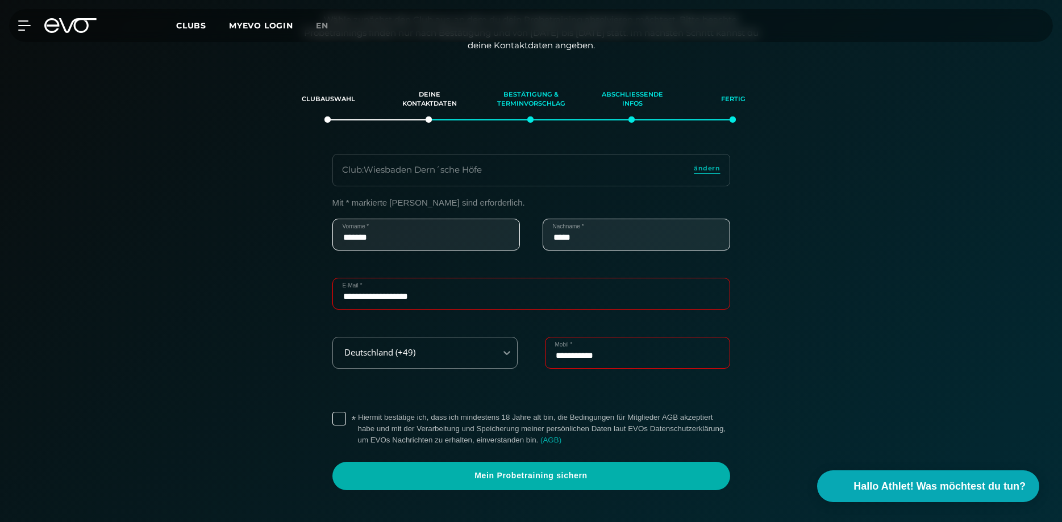
click at [753, 330] on div "**********" at bounding box center [531, 344] width 784 height 293
click at [358, 415] on label "* Hiermit bestätige ich, dass ich mindestens 18 Jahre alt bin, die Bedingungen …" at bounding box center [544, 429] width 372 height 34
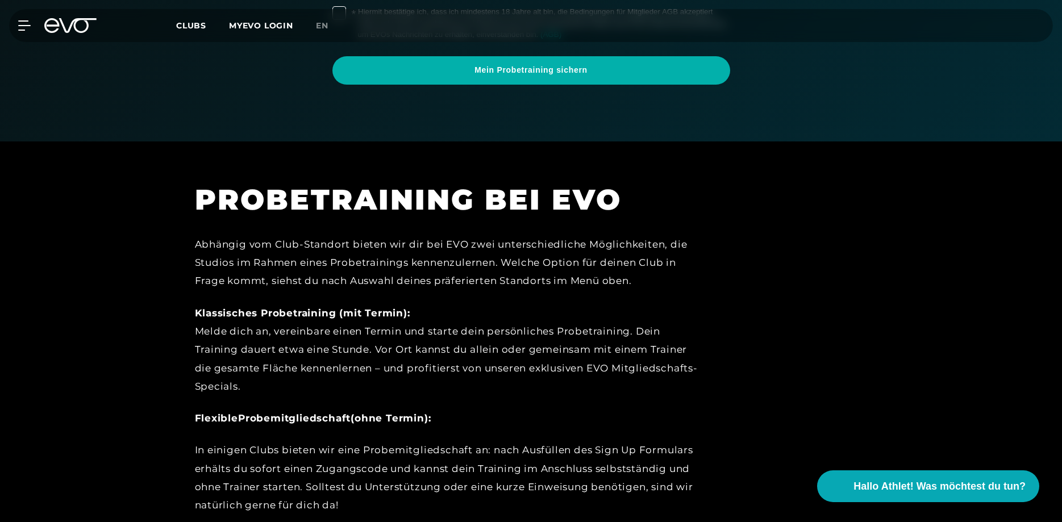
scroll to position [348, 0]
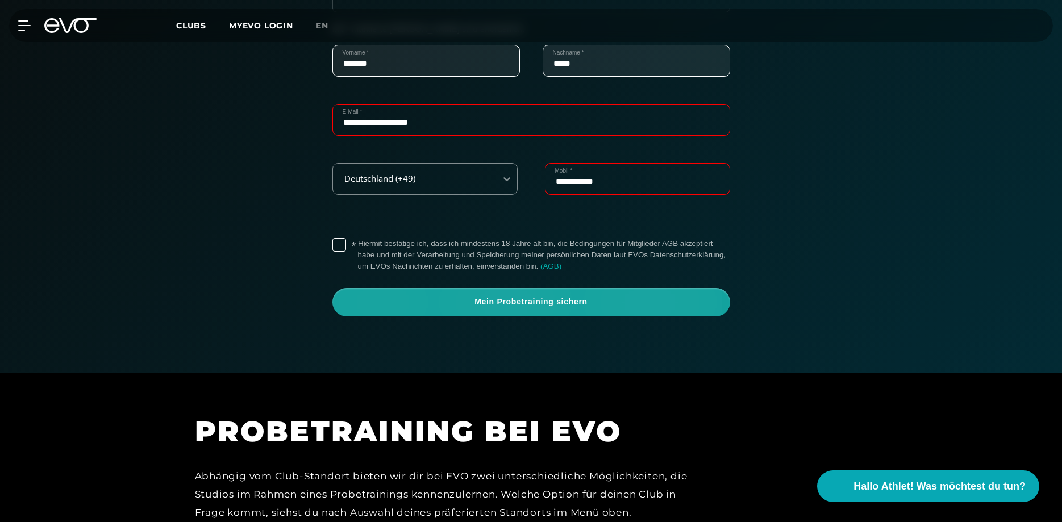
click at [623, 305] on span "Mein Probetraining sichern" at bounding box center [531, 302] width 343 height 11
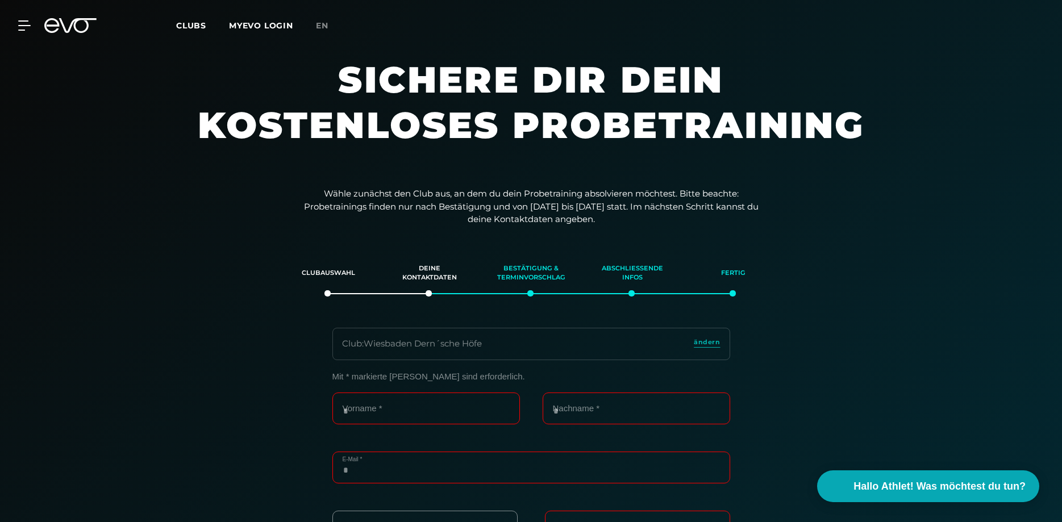
click at [413, 472] on input "E-Mail *" at bounding box center [531, 468] width 398 height 32
type input "*"
click at [216, 335] on div "Club : Wiesbaden Dern´sche Höfe ändern Mit * markierte [PERSON_NAME] sind erfor…" at bounding box center [532, 507] width 796 height 359
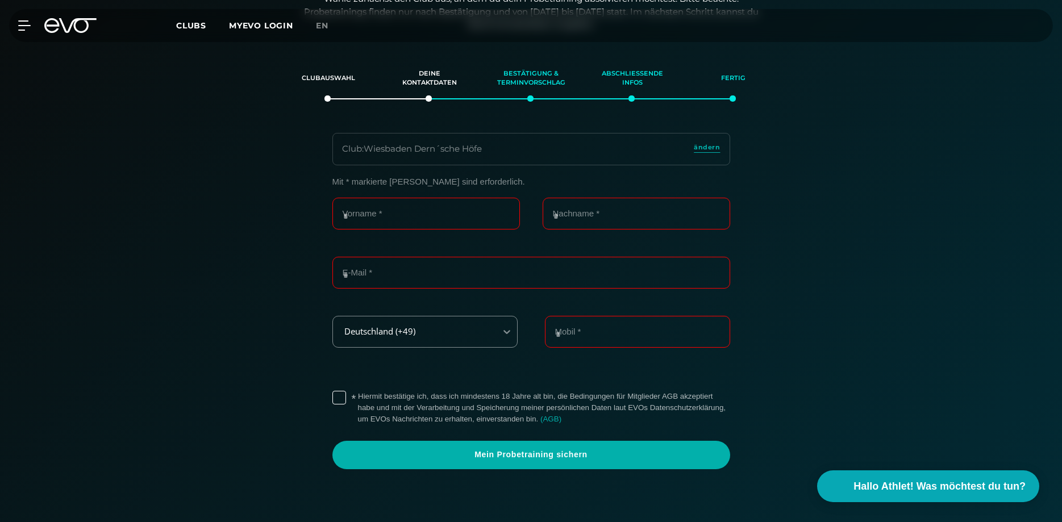
scroll to position [543, 0]
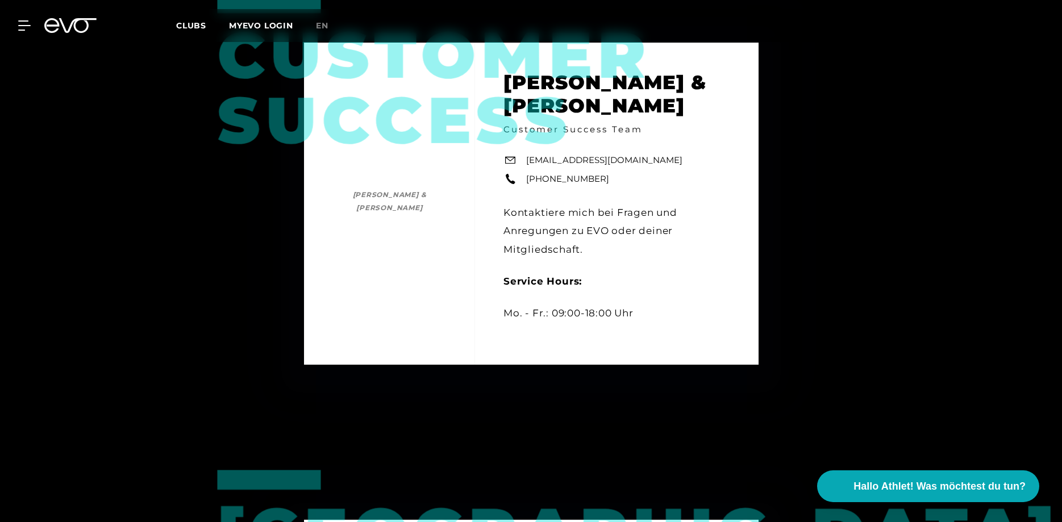
scroll to position [927, 0]
